Goal: Navigation & Orientation: Find specific page/section

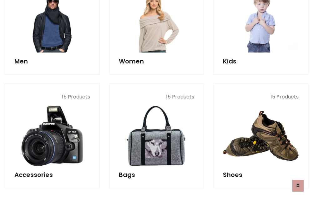
scroll to position [209, 0]
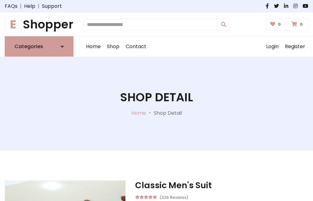
click at [39, 24] on h1 "E Shopper" at bounding box center [39, 25] width 69 height 14
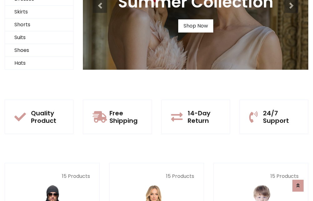
scroll to position [60, 0]
